Goal: Navigation & Orientation: Find specific page/section

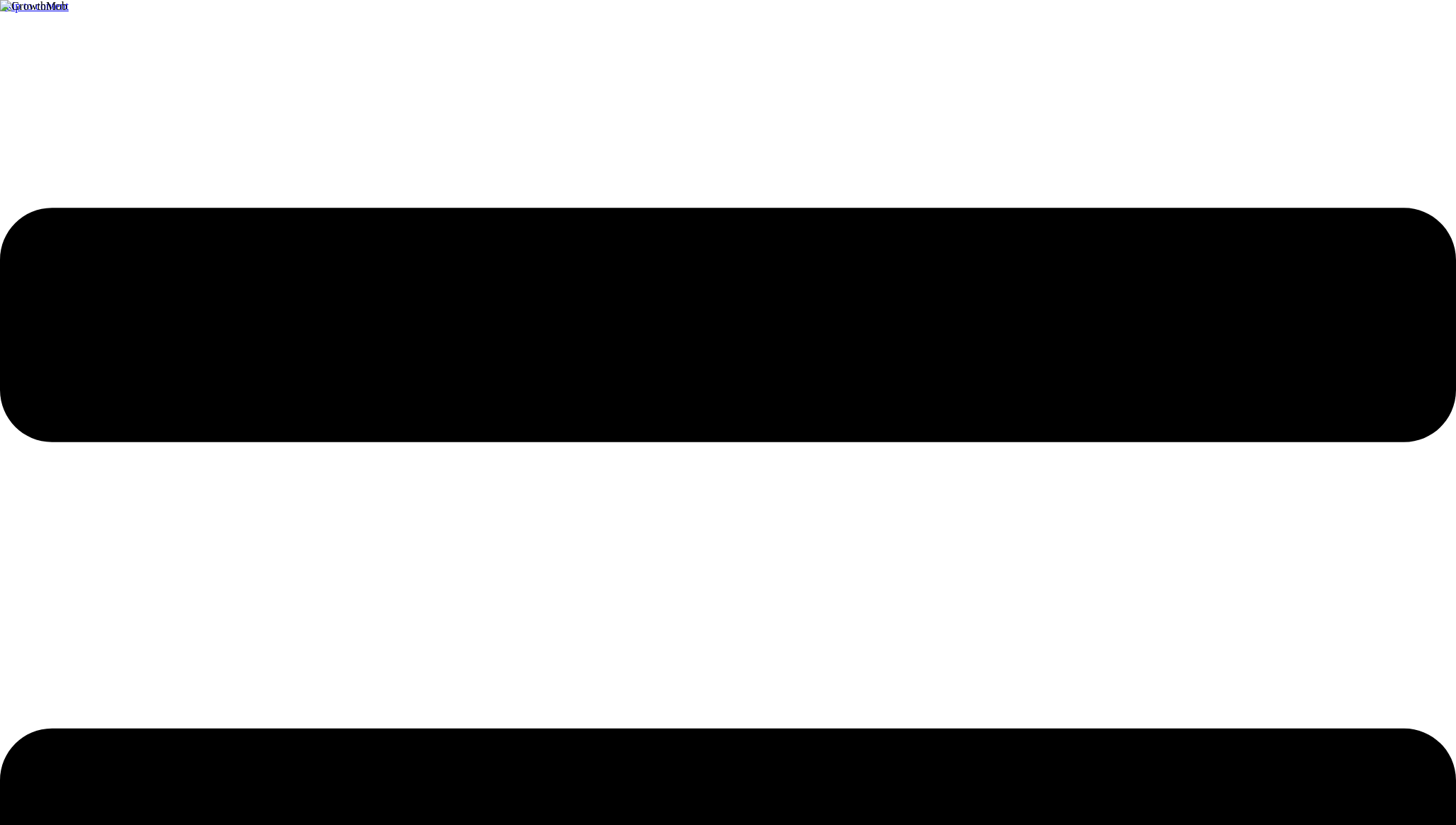
click at [67, 13] on img at bounding box center [34, 6] width 67 height 13
